Goal: Transaction & Acquisition: Download file/media

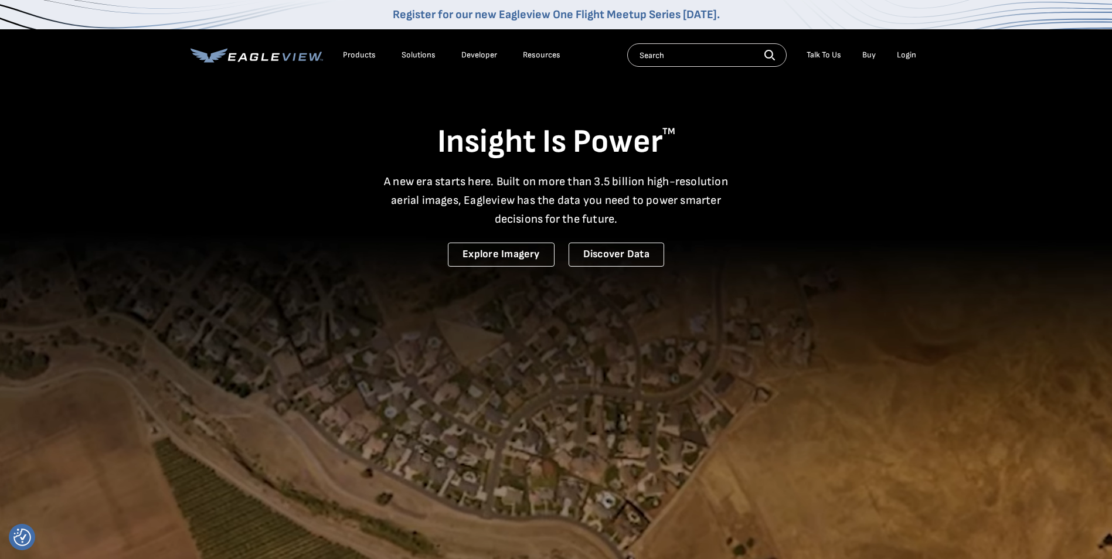
click at [904, 52] on li "Login" at bounding box center [906, 55] width 31 height 18
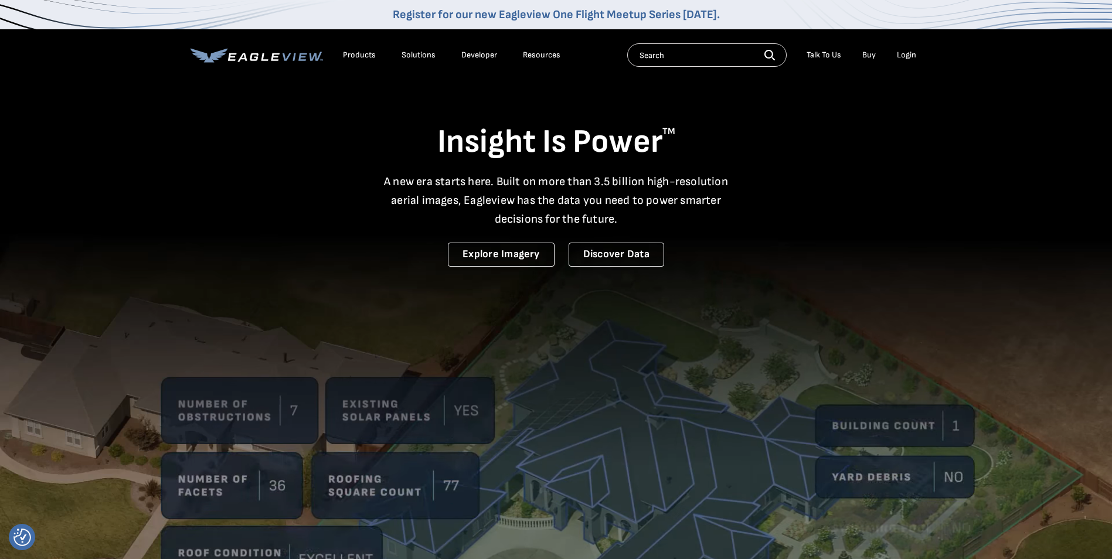
click at [907, 54] on div "Login" at bounding box center [906, 55] width 19 height 11
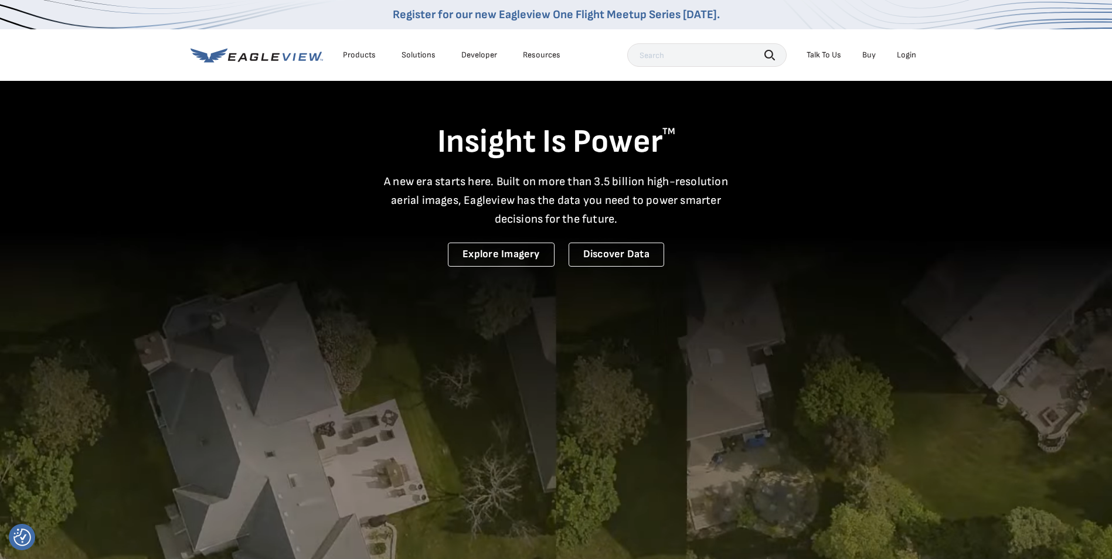
click at [912, 57] on div "Login" at bounding box center [906, 55] width 19 height 11
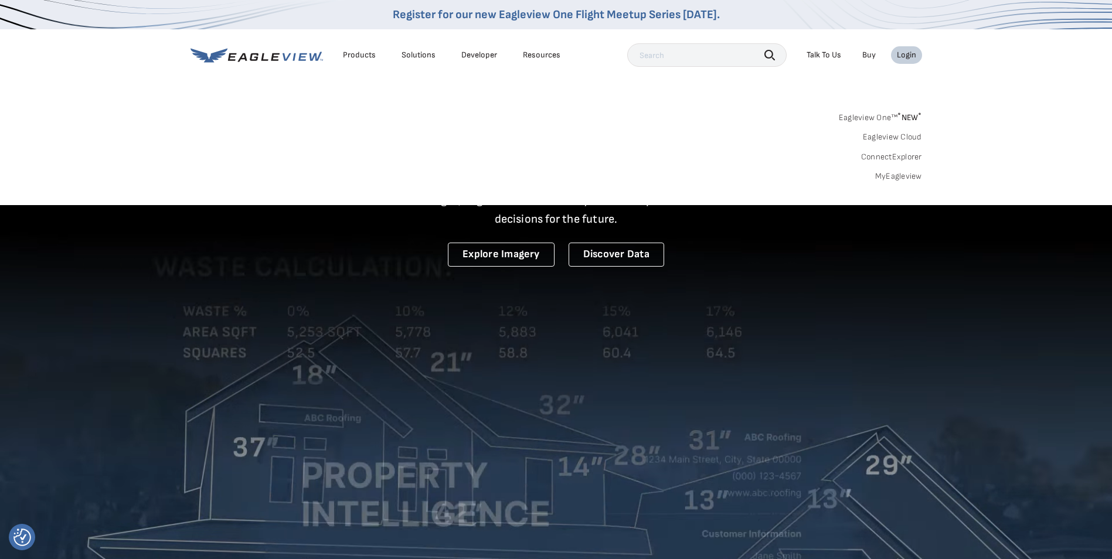
click at [890, 178] on link "MyEagleview" at bounding box center [898, 176] width 47 height 11
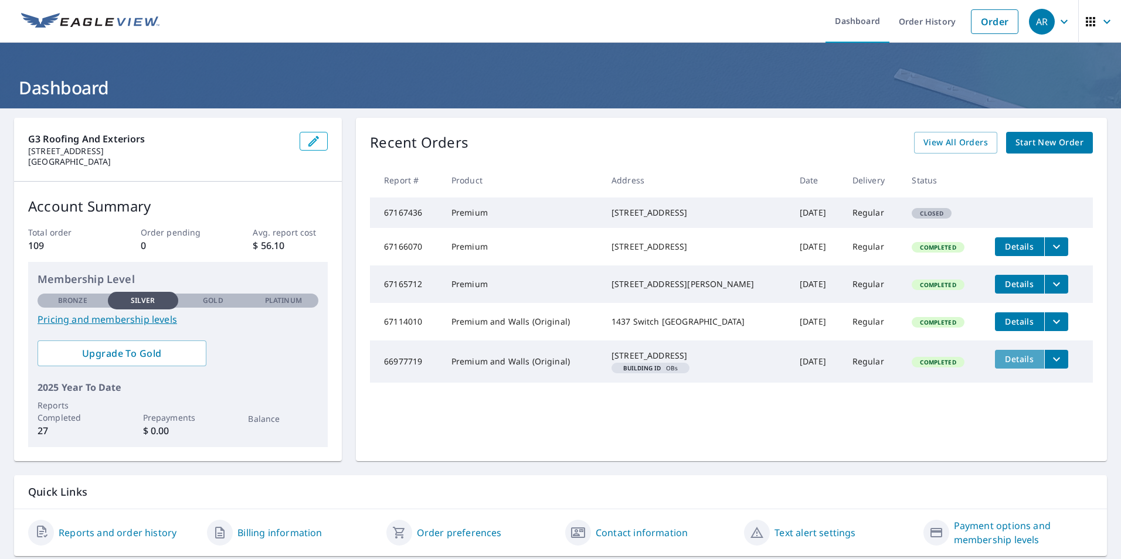
click at [1012, 365] on span "Details" at bounding box center [1019, 358] width 35 height 11
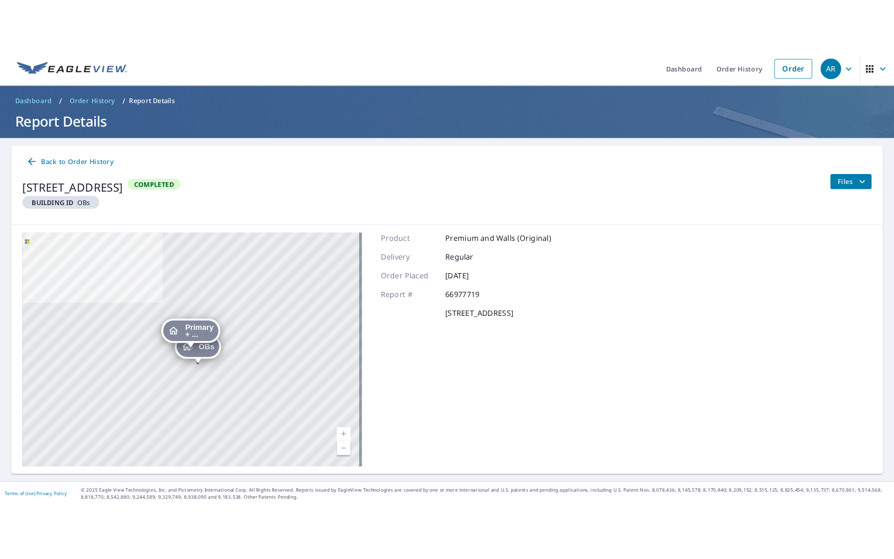
scroll to position [9, 0]
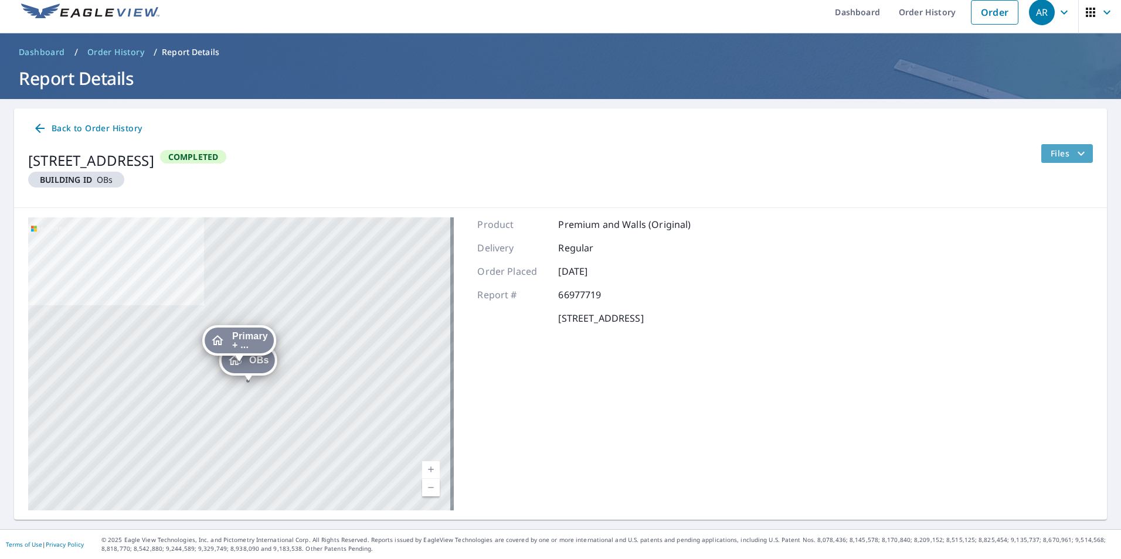
click at [1074, 148] on icon "filesDropdownBtn-66977719" at bounding box center [1081, 154] width 14 height 14
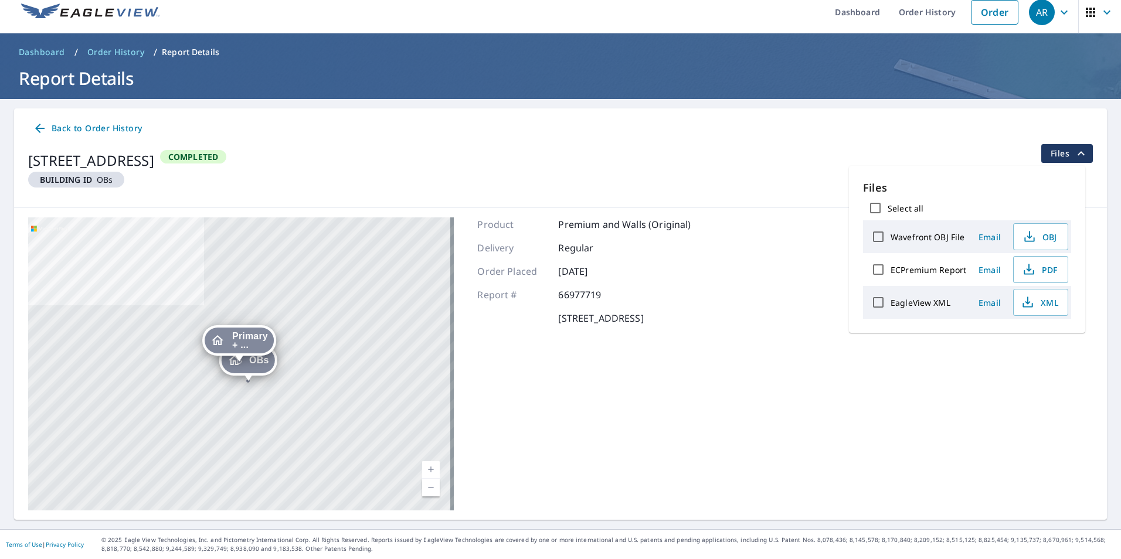
click at [913, 271] on label "ECPremium Report" at bounding box center [928, 269] width 76 height 11
click at [890, 271] on input "ECPremium Report" at bounding box center [878, 269] width 25 height 25
checkbox input "true"
click at [1050, 264] on span "PDF" at bounding box center [1039, 270] width 38 height 14
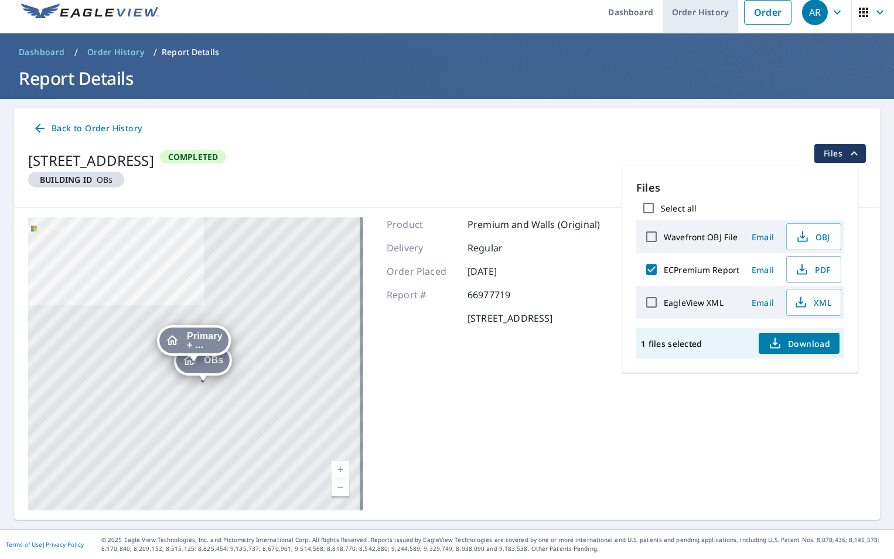
click at [675, 6] on link "Order History" at bounding box center [701, 12] width 76 height 43
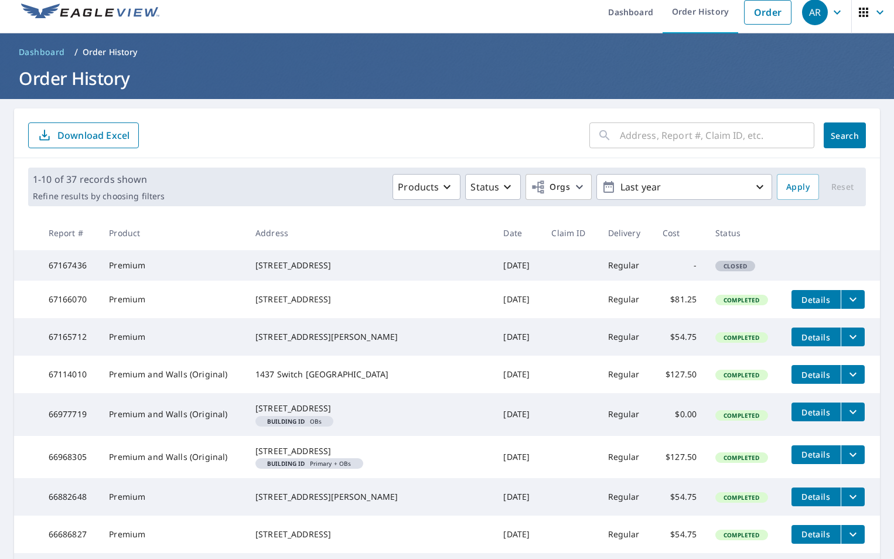
drag, startPoint x: 246, startPoint y: 489, endPoint x: 319, endPoint y: 501, distance: 74.1
click at [319, 457] on div "[STREET_ADDRESS]" at bounding box center [371, 451] width 230 height 12
copy div "[STREET_ADDRESS]"
click at [849, 382] on icon "filesDropdownBtn-67114010" at bounding box center [853, 374] width 14 height 14
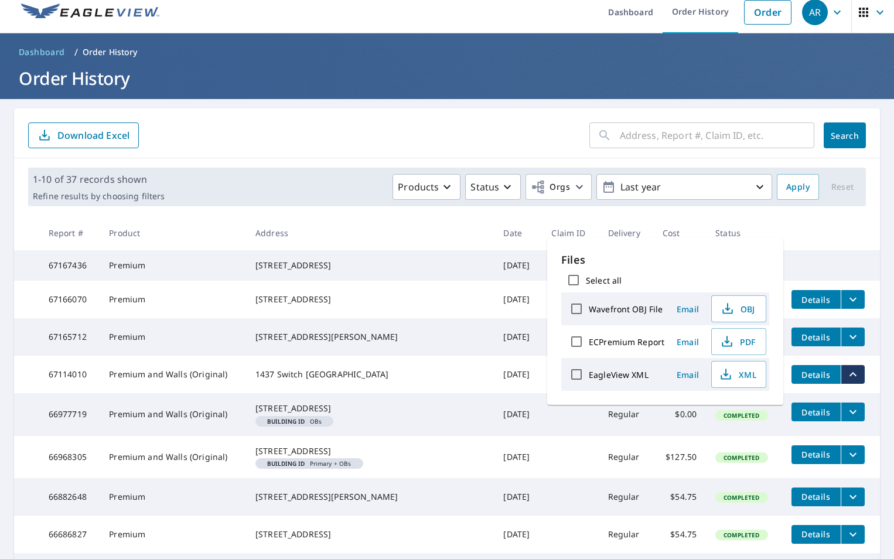
click at [357, 380] on div "1437 Switch [GEOGRAPHIC_DATA]" at bounding box center [371, 375] width 230 height 12
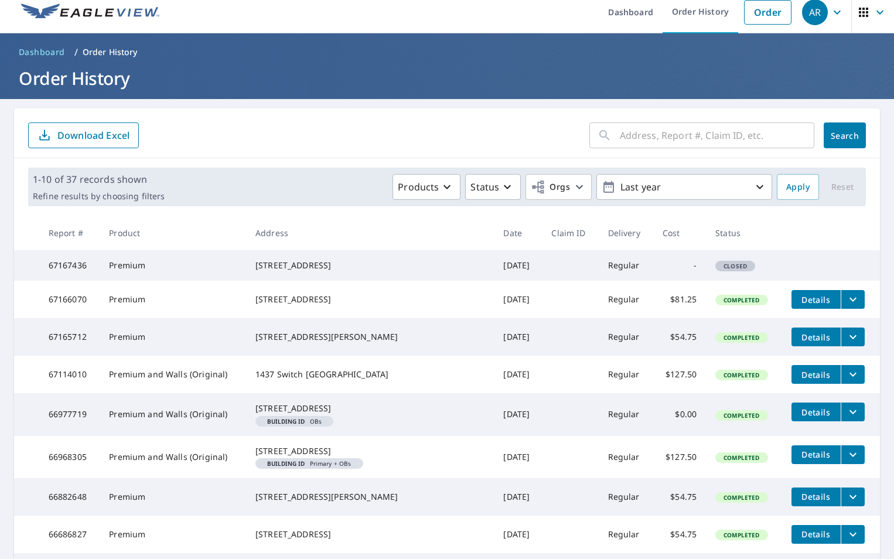
click at [376, 380] on div "1437 Switch [GEOGRAPHIC_DATA]" at bounding box center [371, 375] width 230 height 12
click at [809, 380] on span "Details" at bounding box center [816, 374] width 35 height 11
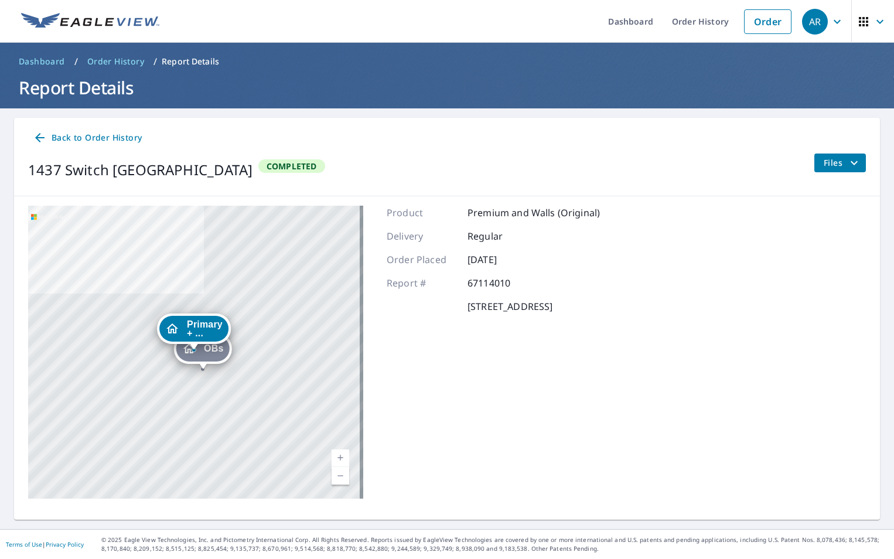
click at [86, 134] on span "Back to Order History" at bounding box center [87, 138] width 109 height 15
